Goal: Check status: Check status

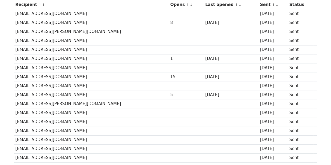
scroll to position [55, 0]
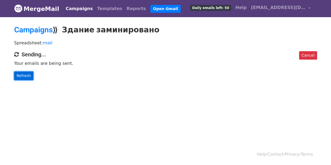
click at [22, 79] on link "Refresh" at bounding box center [23, 76] width 19 height 8
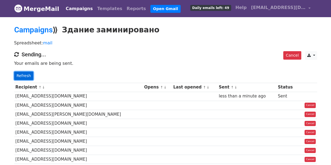
click at [22, 74] on link "Refresh" at bounding box center [23, 76] width 19 height 8
